Goal: Obtain resource: Download file/media

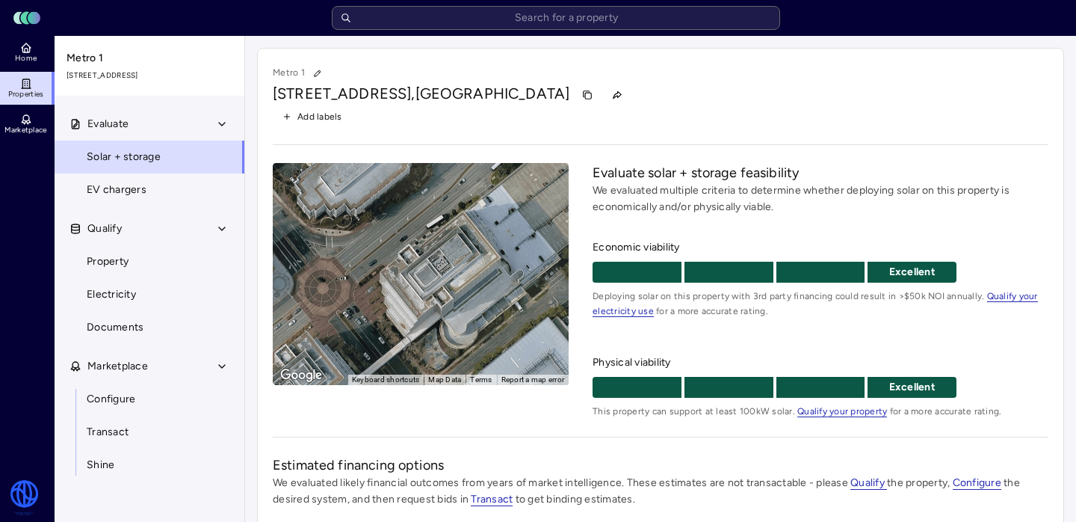
scroll to position [339, 0]
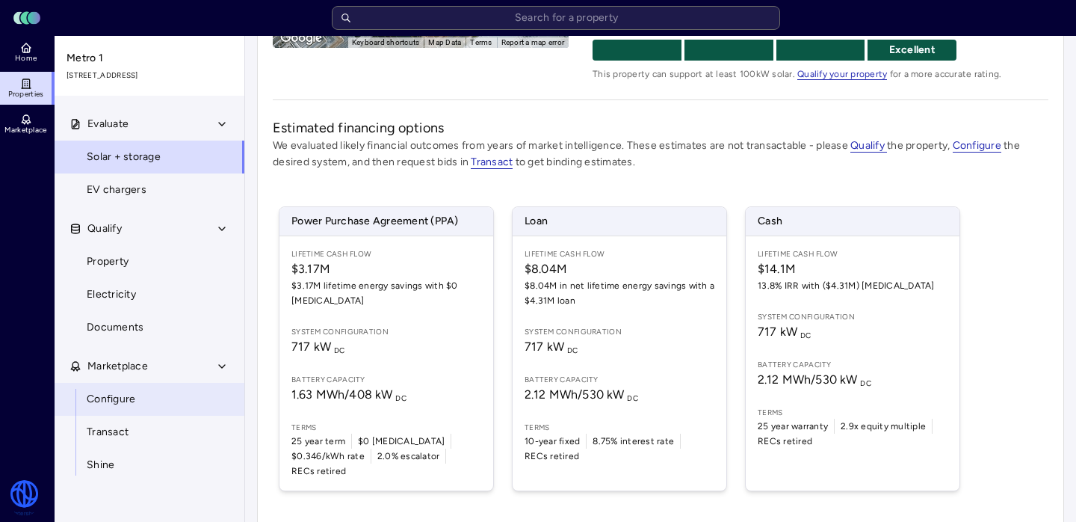
click at [101, 404] on span "Configure" at bounding box center [111, 399] width 49 height 16
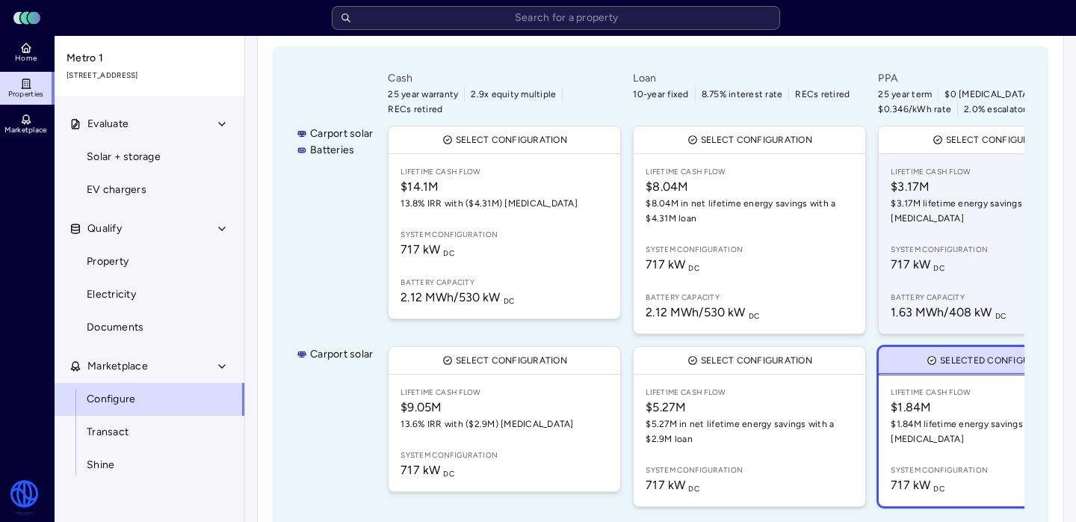
scroll to position [270, 0]
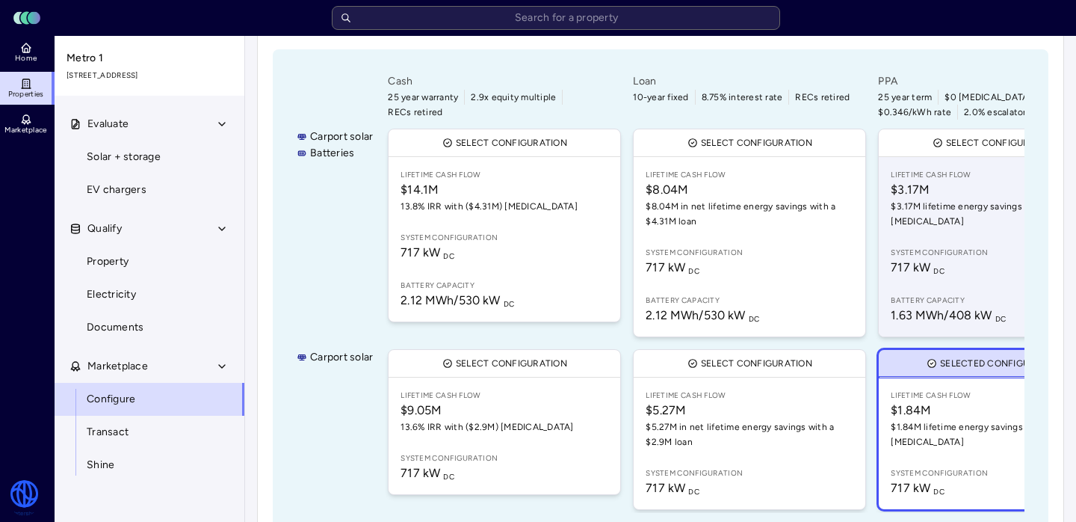
click at [957, 194] on span "$3.17M" at bounding box center [995, 190] width 208 height 18
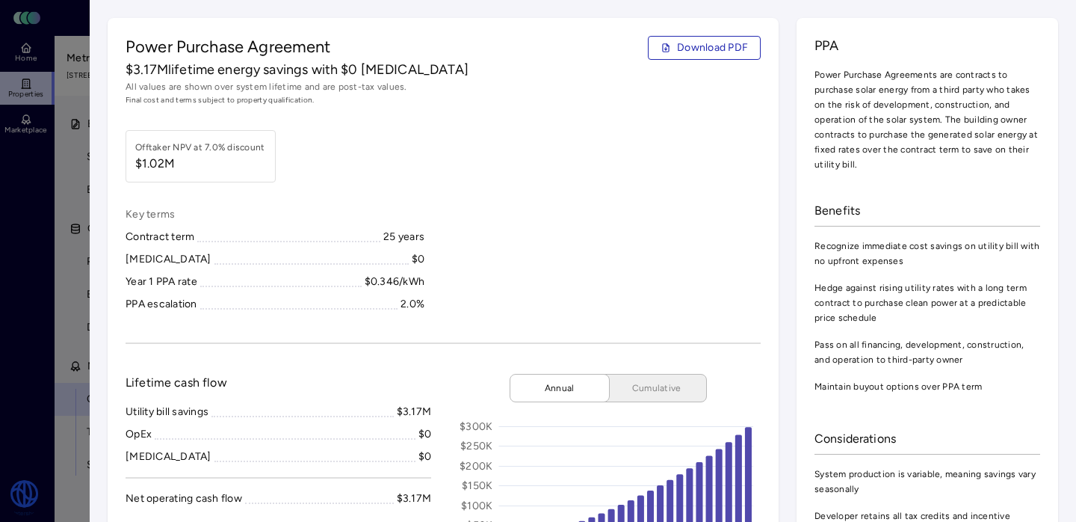
scroll to position [3, 0]
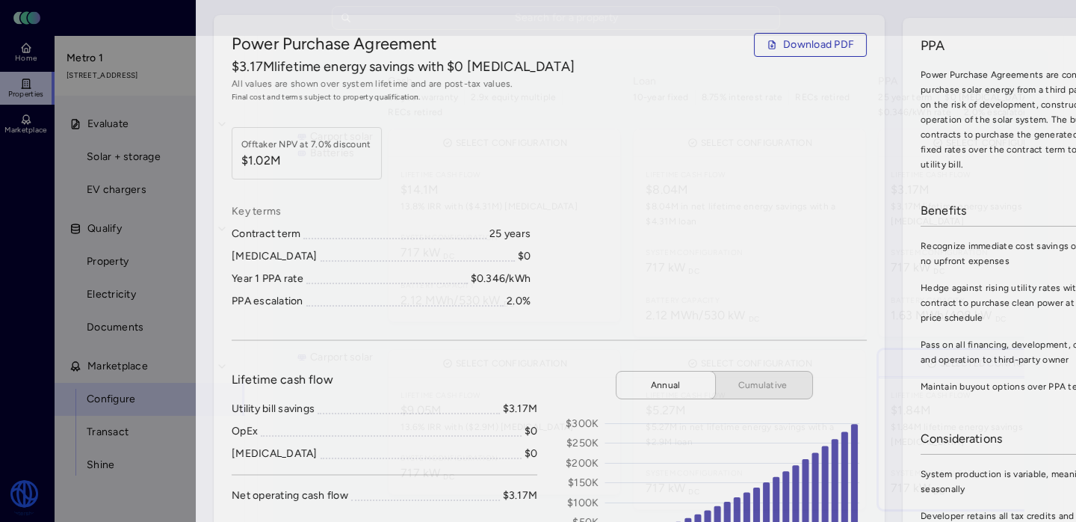
click at [55, 344] on div at bounding box center [538, 261] width 1076 height 522
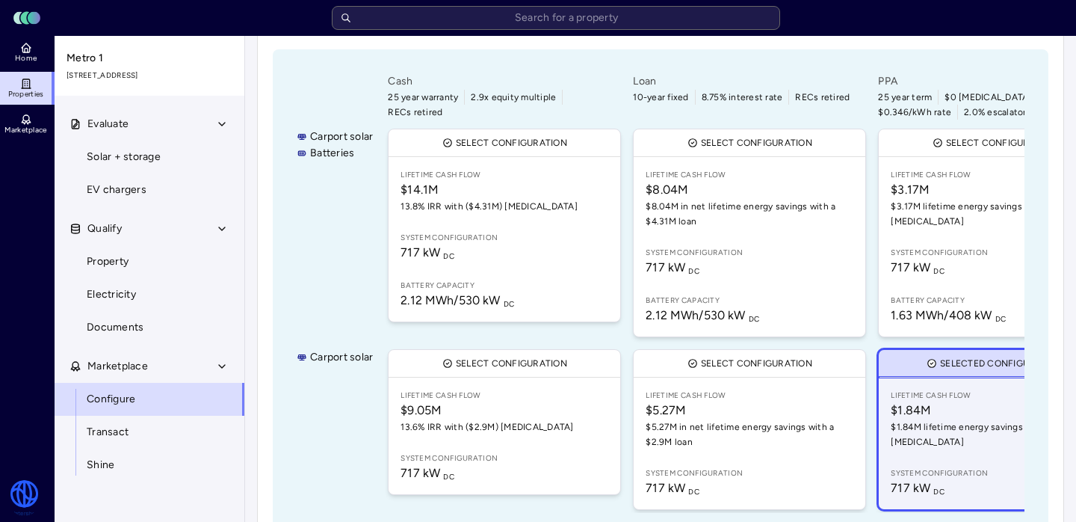
click at [948, 408] on span "$1.84M" at bounding box center [995, 410] width 208 height 18
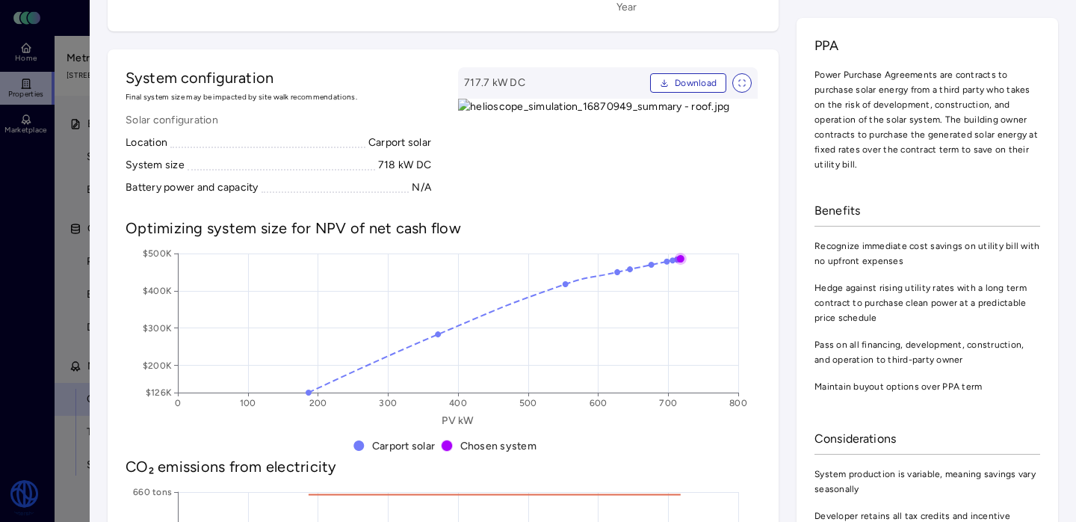
scroll to position [601, 0]
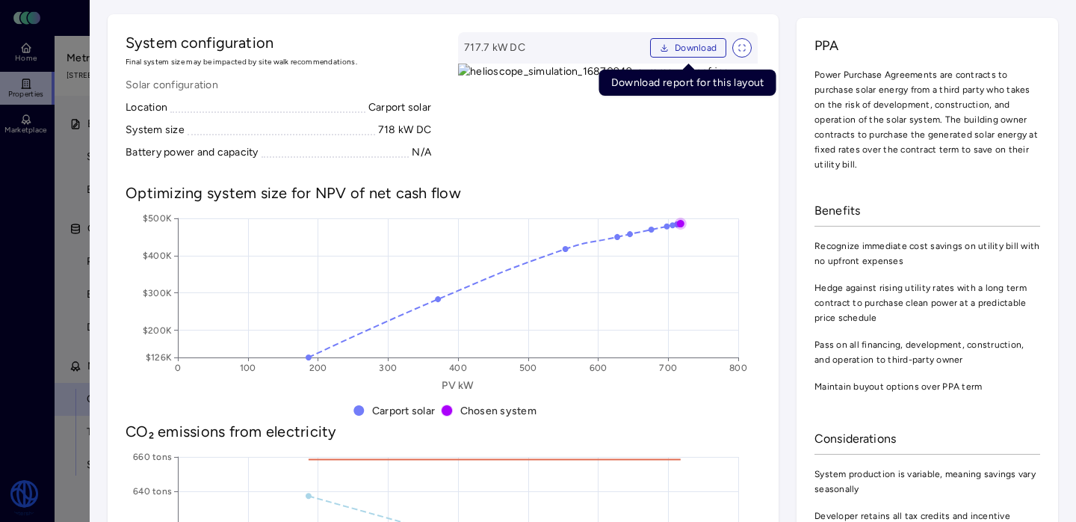
click at [690, 47] on span "Download" at bounding box center [696, 47] width 42 height 15
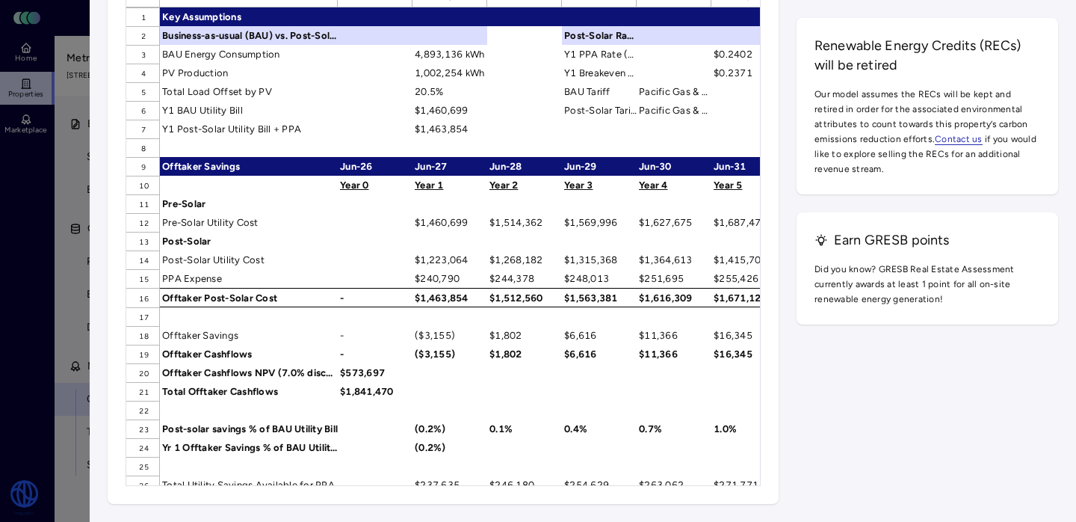
scroll to position [2427, 0]
click at [25, 291] on div at bounding box center [538, 261] width 1076 height 522
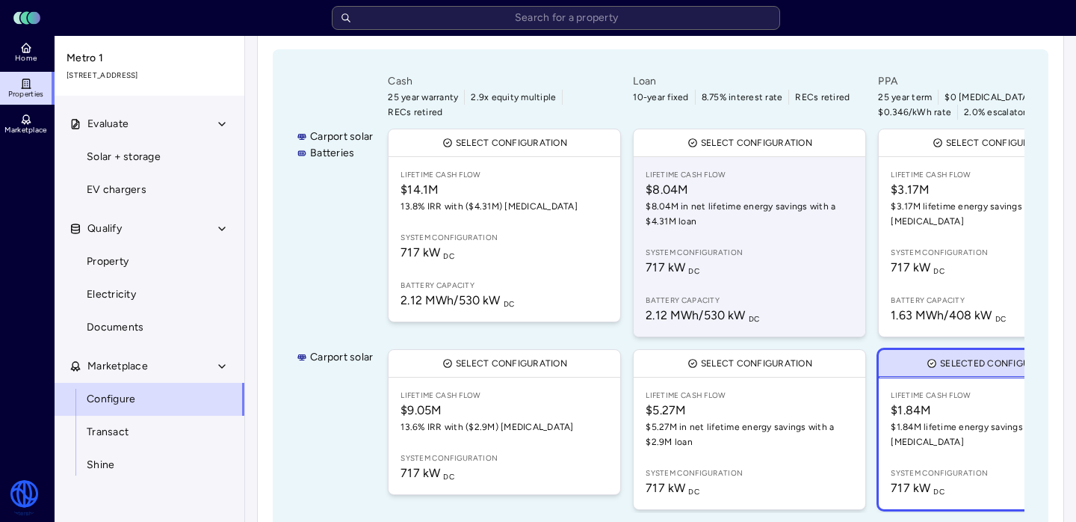
scroll to position [312, 0]
